Goal: Entertainment & Leisure: Consume media (video, audio)

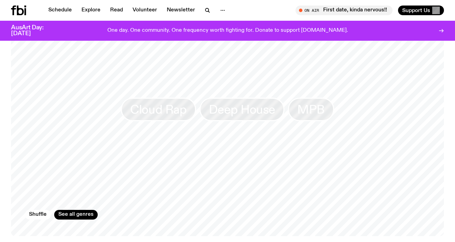
scroll to position [614, 0]
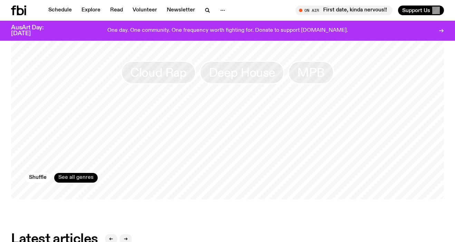
click at [79, 173] on link "See all genres" at bounding box center [76, 178] width 44 height 10
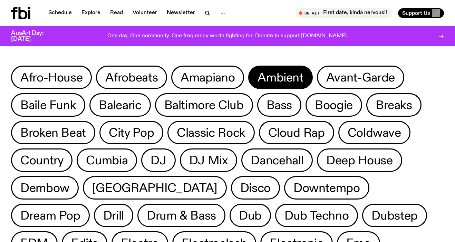
click at [287, 75] on span "Ambient" at bounding box center [281, 77] width 46 height 13
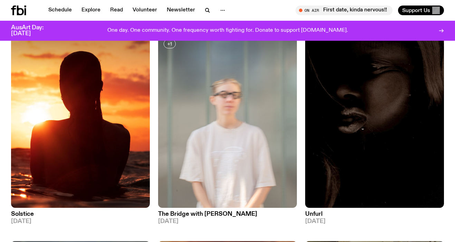
scroll to position [102, 0]
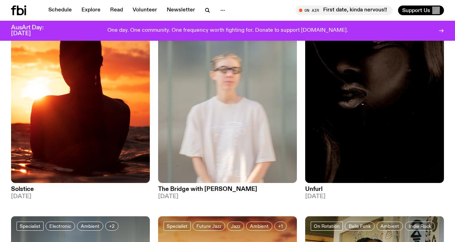
click at [315, 190] on h3 "Unfurl" at bounding box center [374, 189] width 139 height 6
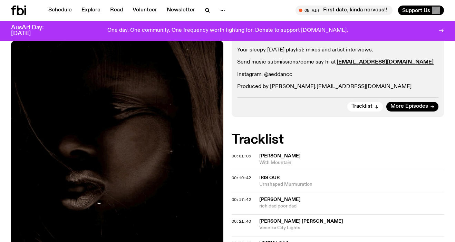
scroll to position [164, 0]
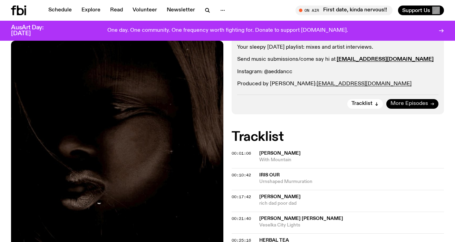
click at [418, 106] on span "More Episodes" at bounding box center [410, 103] width 38 height 5
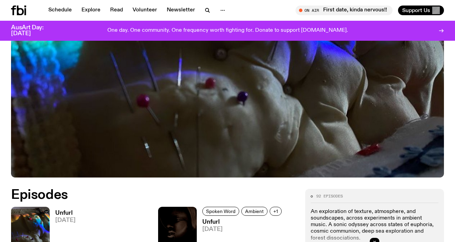
scroll to position [257, 0]
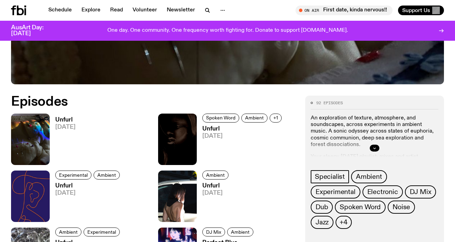
click at [60, 119] on h3 "Unfurl" at bounding box center [65, 120] width 20 height 6
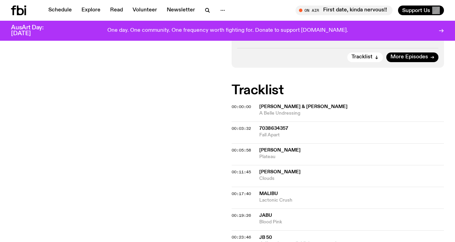
scroll to position [156, 0]
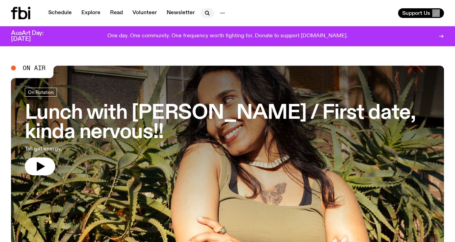
click at [206, 15] on icon "button" at bounding box center [207, 13] width 8 height 8
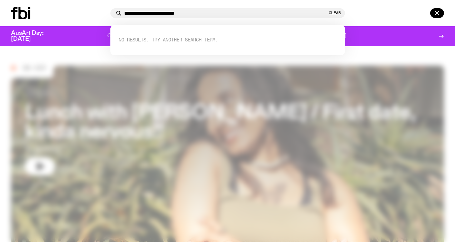
type input "**********"
